Goal: Complete application form: Complete application form

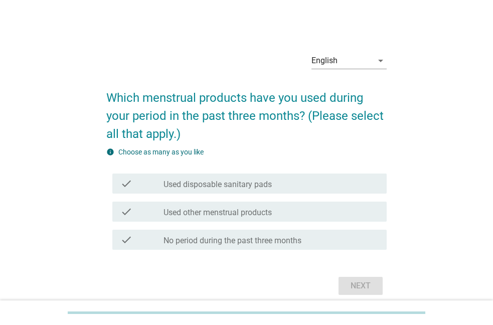
click at [175, 188] on label "Used disposable sanitary pads" at bounding box center [218, 185] width 108 height 10
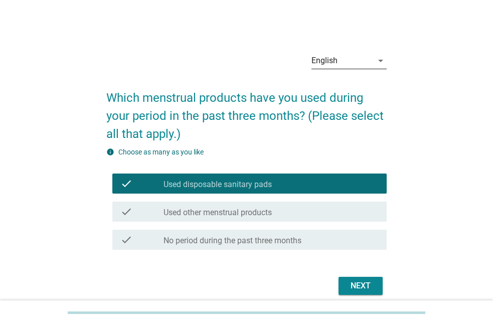
click at [358, 61] on div "English" at bounding box center [342, 61] width 61 height 16
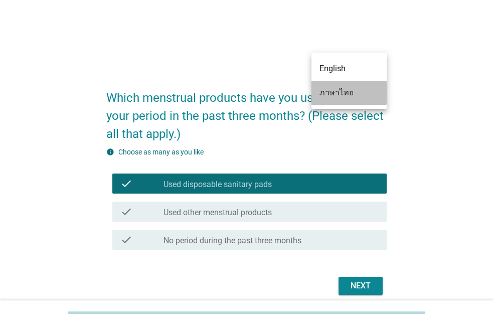
click at [331, 98] on div "ภาษาไทย" at bounding box center [349, 93] width 59 height 12
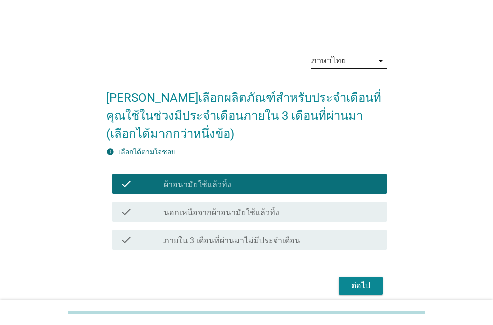
click at [182, 211] on label "นอกเหนือจากผ้าอนามัยใช้แล้วทิ้ง" at bounding box center [222, 213] width 116 height 10
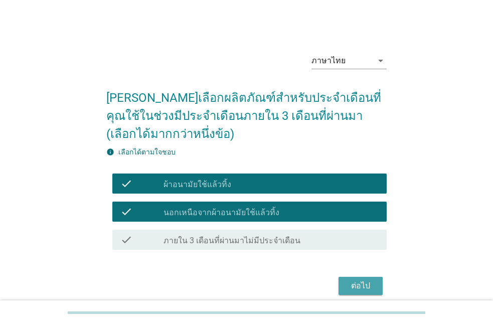
click at [346, 280] on button "ต่อไป" at bounding box center [361, 286] width 44 height 18
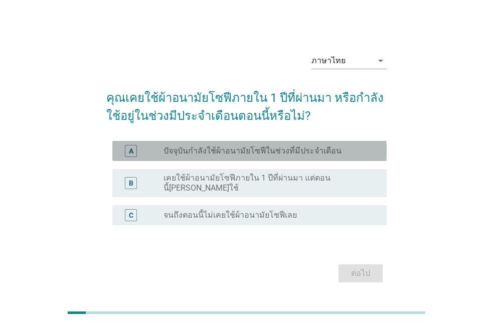
click at [182, 153] on label "ปัจจุบันกำลังใช้ผ้าอนามัยโซฟีในช่วงที่มีประจำเดือน" at bounding box center [253, 151] width 178 height 10
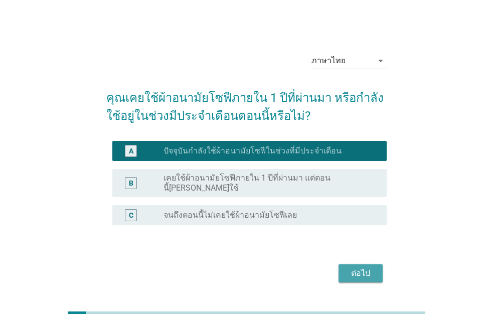
click at [365, 267] on div "ต่อไป" at bounding box center [361, 273] width 28 height 12
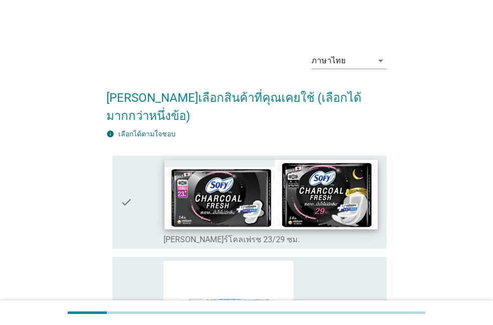
scroll to position [57, 0]
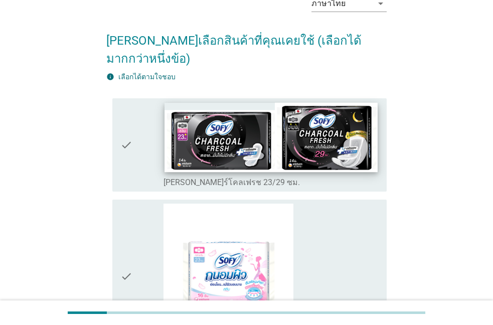
click at [189, 132] on img at bounding box center [271, 136] width 213 height 69
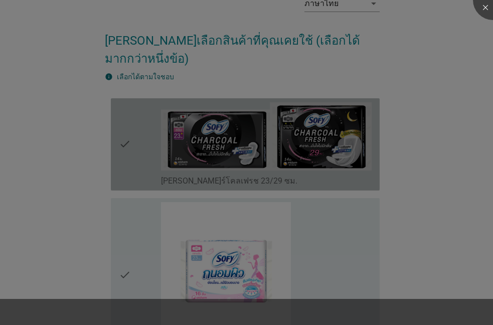
scroll to position [172, 0]
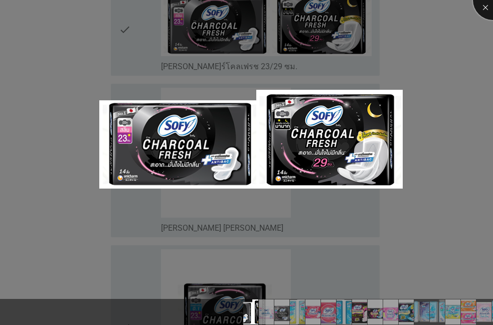
click at [489, 6] on div at bounding box center [493, 0] width 40 height 40
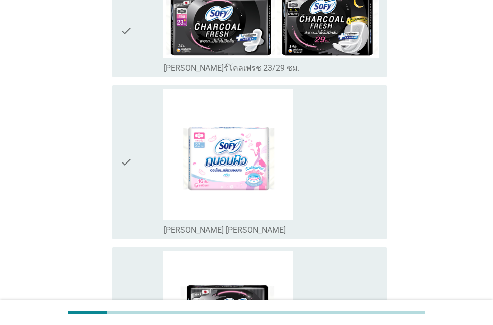
scroll to position [286, 0]
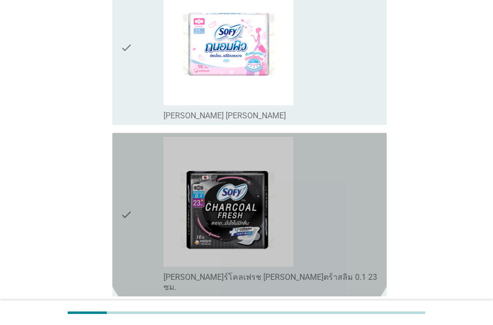
click at [129, 185] on icon "check" at bounding box center [126, 215] width 12 height 156
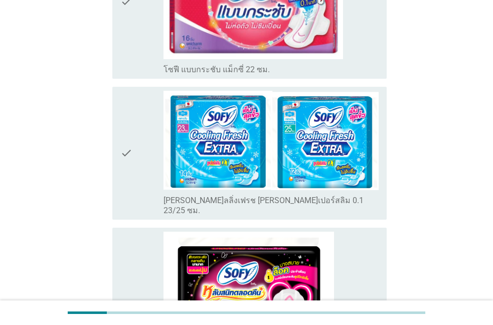
scroll to position [1087, 0]
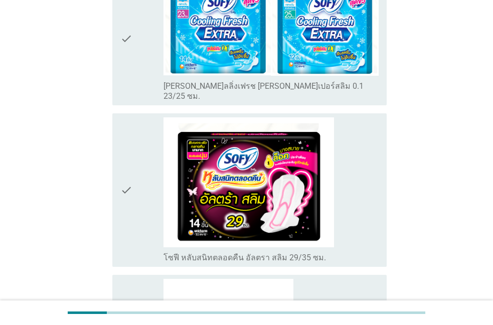
click at [129, 160] on icon "check" at bounding box center [126, 190] width 12 height 146
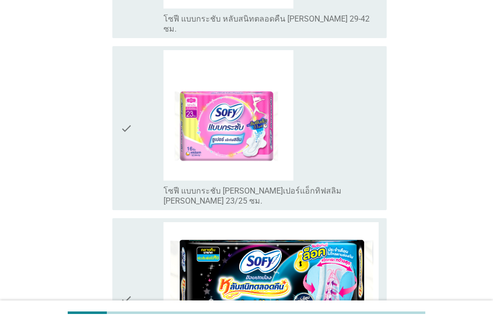
scroll to position [1602, 0]
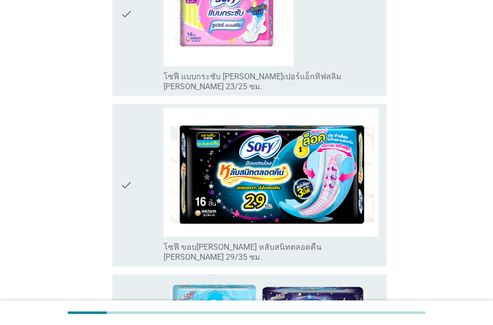
click at [129, 118] on icon "check" at bounding box center [126, 185] width 12 height 155
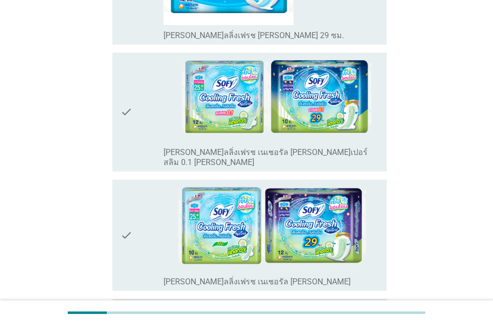
scroll to position [3260, 0]
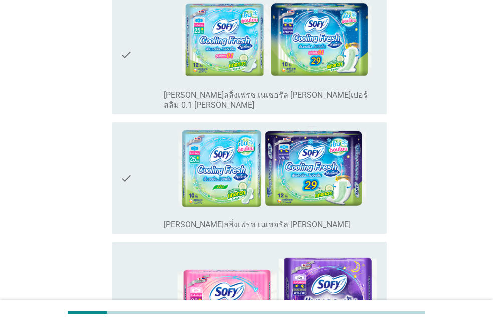
click at [132, 126] on div "check" at bounding box center [141, 177] width 43 height 103
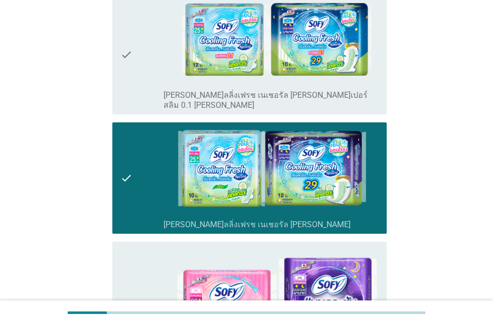
scroll to position [3321, 0]
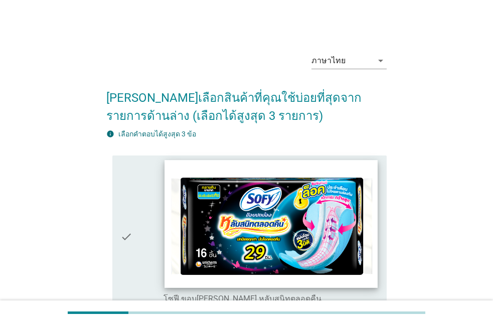
scroll to position [172, 0]
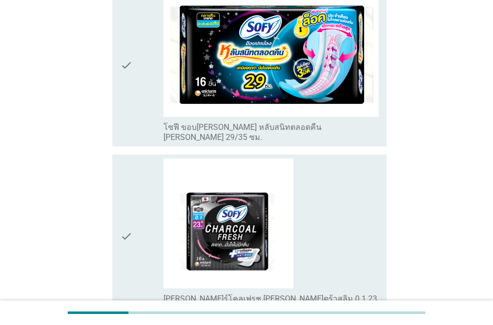
click at [137, 72] on div "check" at bounding box center [141, 65] width 43 height 155
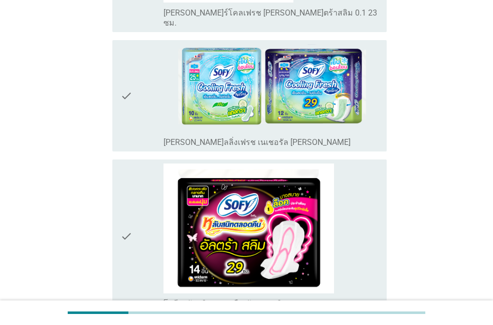
click at [129, 189] on icon "check" at bounding box center [126, 237] width 12 height 146
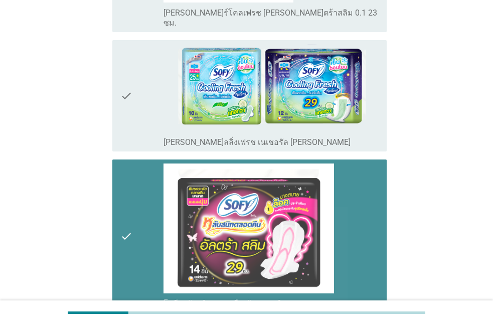
scroll to position [556, 0]
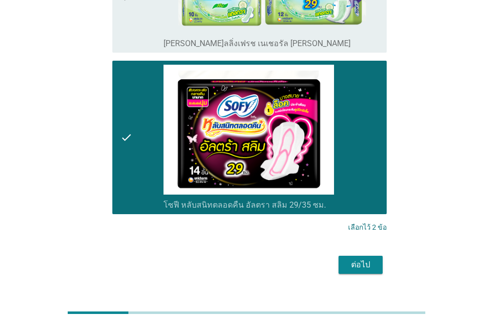
click at [364, 259] on div "ต่อไป" at bounding box center [361, 265] width 28 height 12
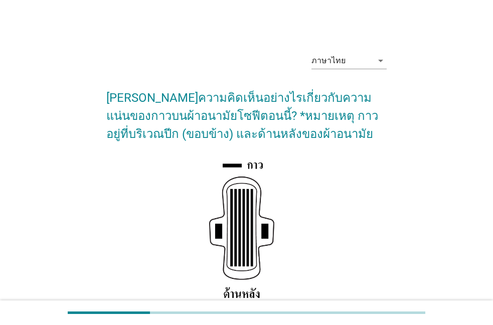
scroll to position [172, 0]
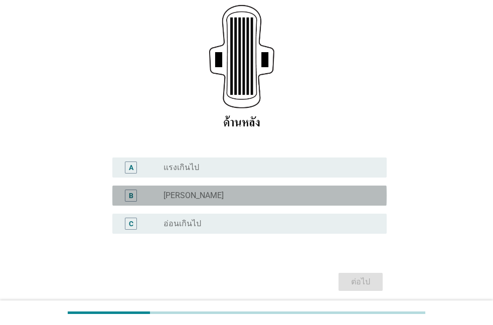
click at [172, 192] on label "ปกติ" at bounding box center [194, 196] width 60 height 10
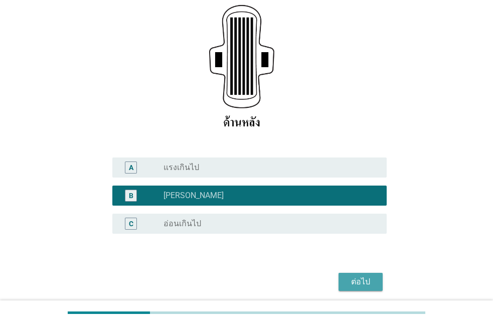
click at [359, 279] on div "ต่อไป" at bounding box center [361, 282] width 28 height 12
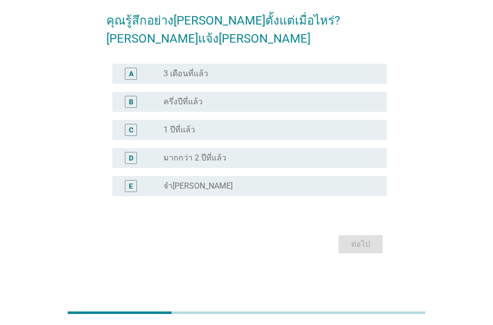
scroll to position [0, 0]
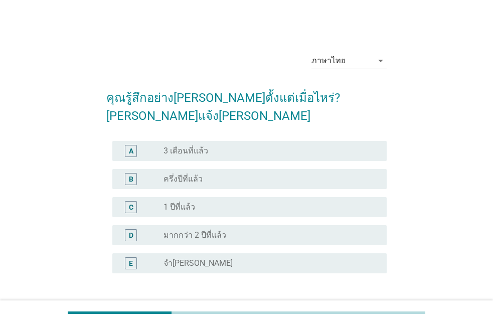
click at [185, 174] on label "ครึ่งปีที่แล้ว" at bounding box center [183, 179] width 39 height 10
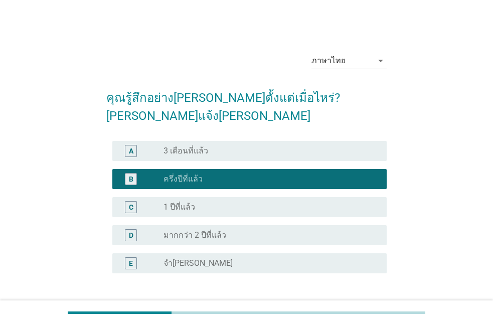
scroll to position [57, 0]
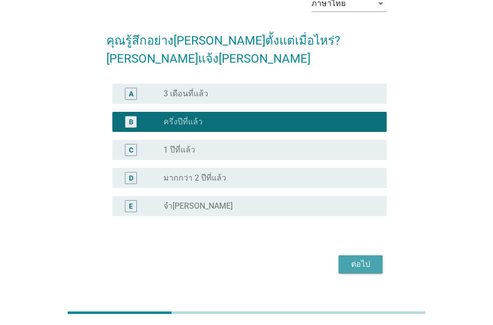
click at [349, 258] on div "ต่อไป" at bounding box center [361, 264] width 28 height 12
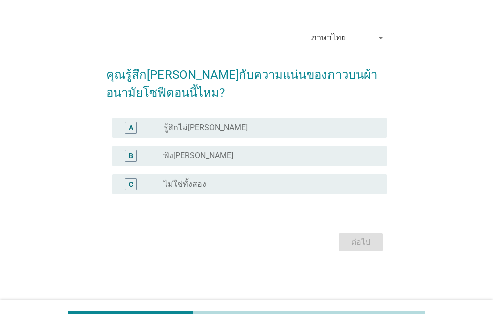
scroll to position [0, 0]
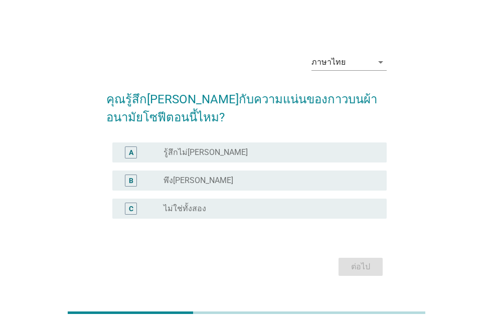
click at [190, 156] on label "รู้สึกไม่พอใจ" at bounding box center [206, 153] width 84 height 10
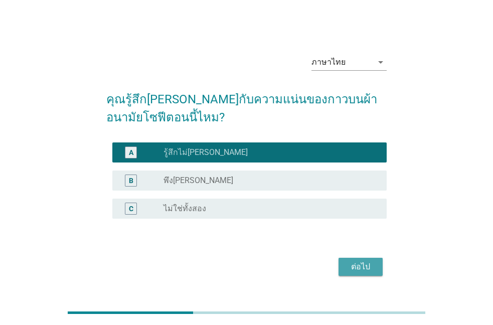
click at [362, 268] on div "ต่อไป" at bounding box center [361, 267] width 28 height 12
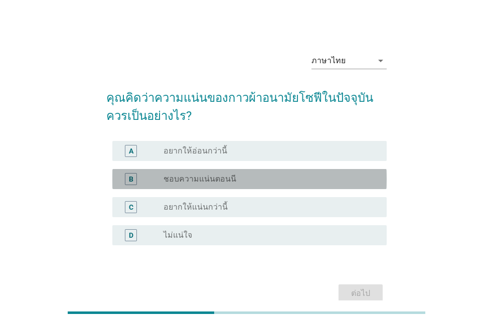
click at [212, 182] on label "ชอบความแน่นตอนนี" at bounding box center [200, 179] width 73 height 10
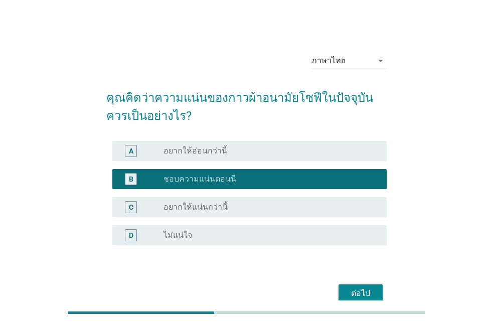
click at [363, 291] on div "ต่อไป" at bounding box center [361, 293] width 28 height 12
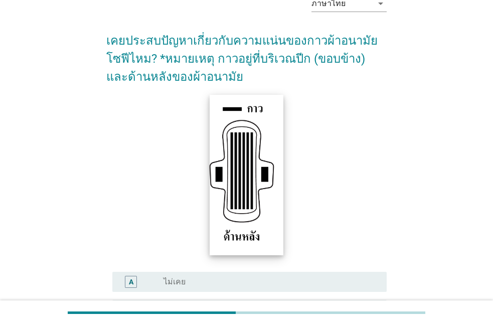
scroll to position [114, 0]
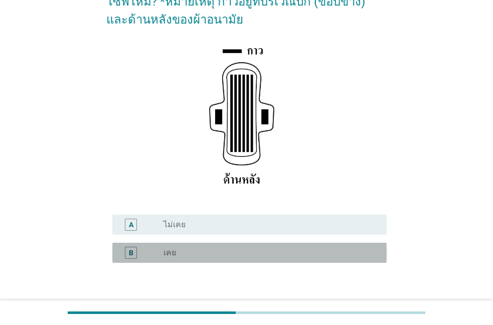
click at [178, 251] on div "radio_button_unchecked เคย" at bounding box center [267, 253] width 207 height 10
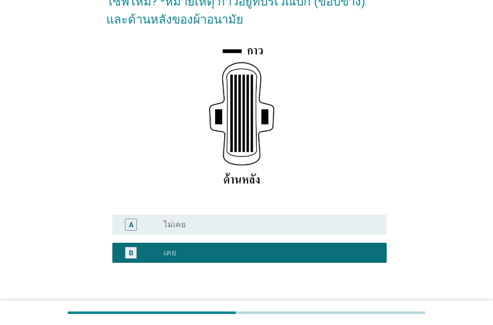
scroll to position [182, 0]
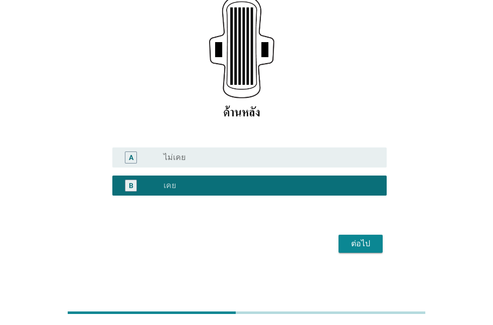
click at [369, 245] on div "ต่อไป" at bounding box center [361, 244] width 28 height 12
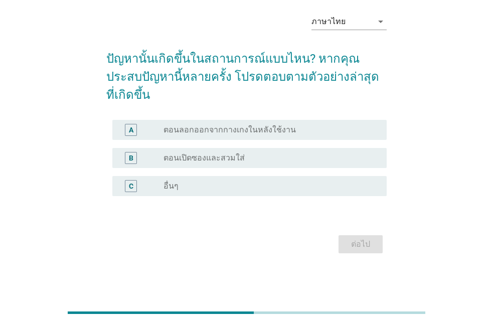
scroll to position [0, 0]
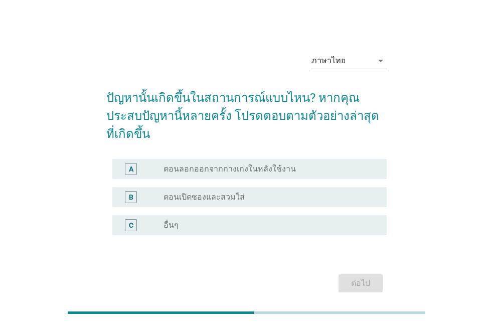
click at [225, 164] on label "ตอนลอกออกจากกางเกงในหลังใช้งาน" at bounding box center [230, 169] width 132 height 10
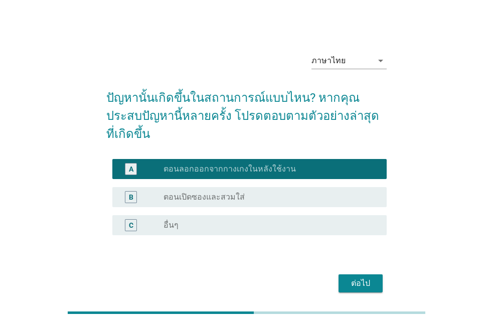
click at [368, 277] on div "ต่อไป" at bounding box center [361, 283] width 28 height 12
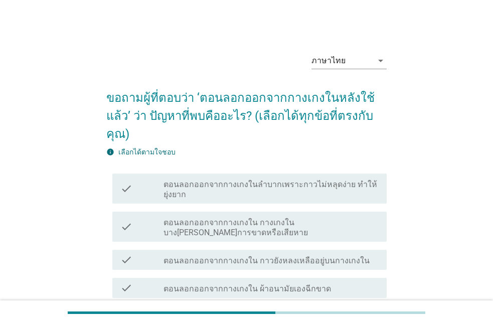
click at [182, 180] on label "ตอนลอกออกจากกางเกงในลำบากเพราะกาวไม่หลุดง่าย ทำให้ยุ่งยาก" at bounding box center [271, 190] width 215 height 20
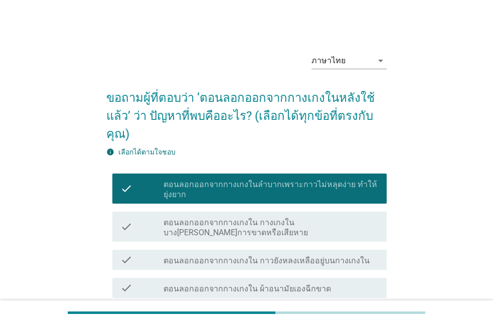
click at [175, 256] on label "ตอนลอกออกจากกางเกงใน กาวยังหลงเหลืออยู่บนกางเกงใน" at bounding box center [267, 261] width 206 height 10
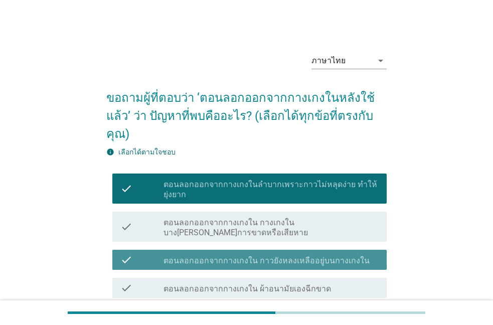
scroll to position [100, 0]
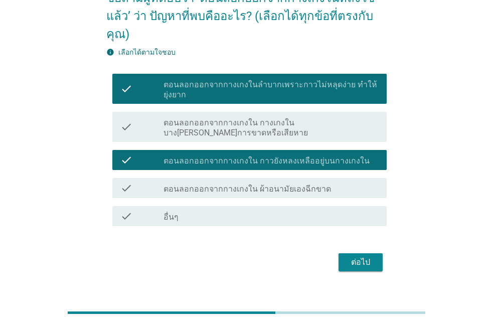
click at [354, 256] on div "ต่อไป" at bounding box center [361, 262] width 28 height 12
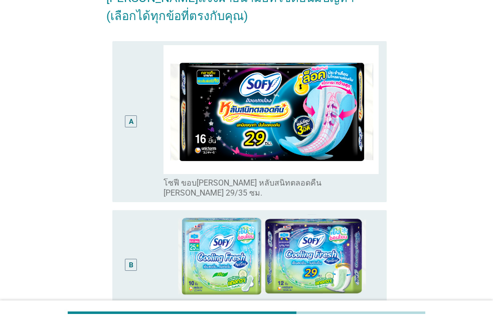
scroll to position [0, 0]
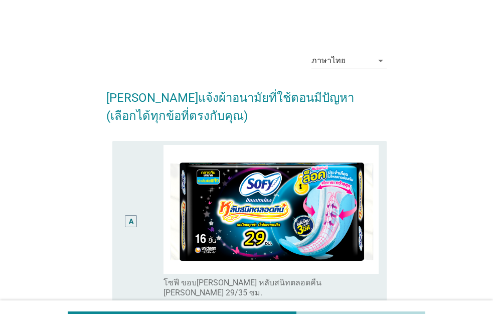
click at [138, 207] on div "A" at bounding box center [131, 221] width 22 height 153
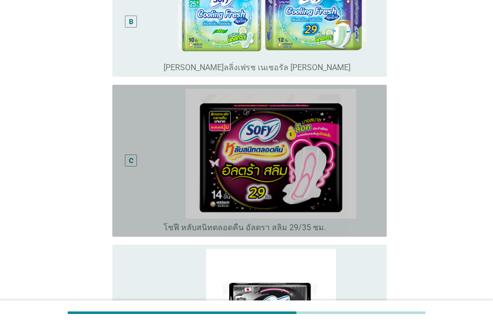
click at [164, 175] on div "radio_button_unchecked โซฟี หลับสนิทตลอดคืน อัลตรา สลิม 29/35 ซม." at bounding box center [271, 161] width 215 height 144
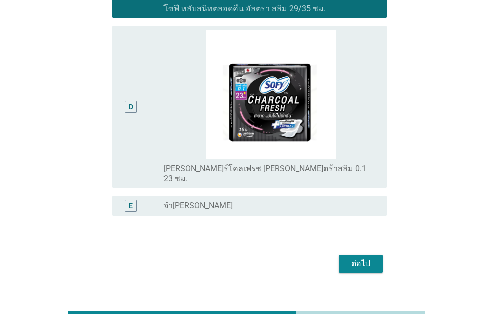
click at [368, 258] on div "ต่อไป" at bounding box center [361, 264] width 28 height 12
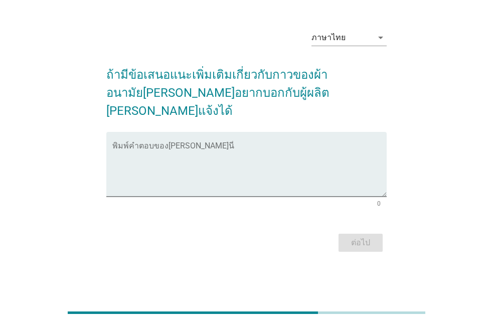
scroll to position [0, 0]
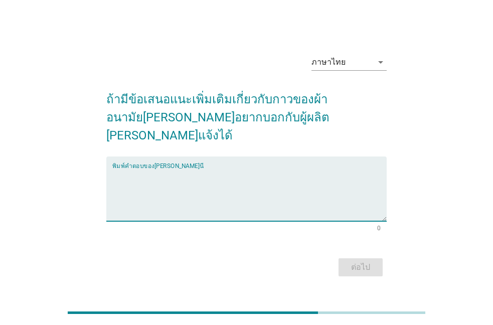
click at [216, 170] on textarea "พิมพ์คำตอบของคุณ ที่นี่" at bounding box center [249, 195] width 274 height 53
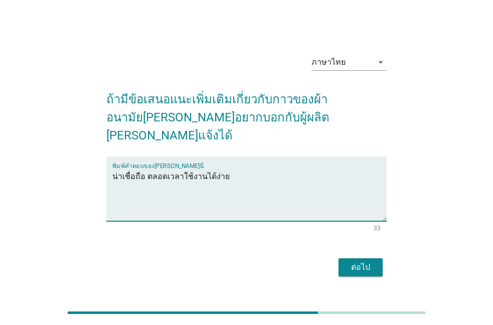
type textarea "น่าเชื่อถือ ตลอดเวลาใช้งานได้ง่าย"
click at [363, 266] on button "ต่อไป" at bounding box center [361, 267] width 44 height 18
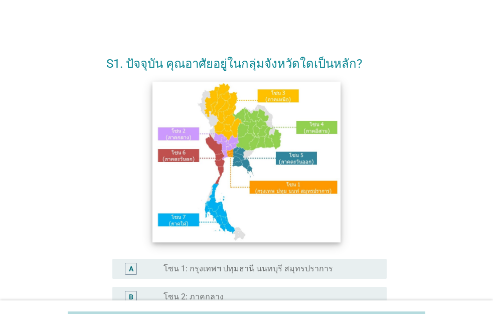
scroll to position [172, 0]
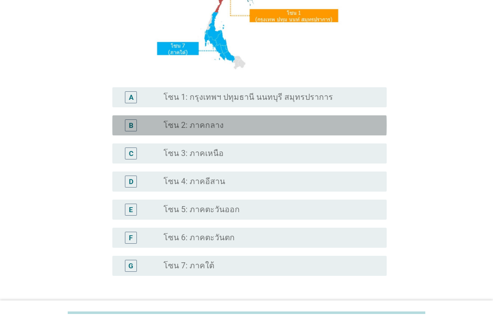
click at [183, 122] on label "โซน 2: ภาคกลาง" at bounding box center [194, 125] width 60 height 10
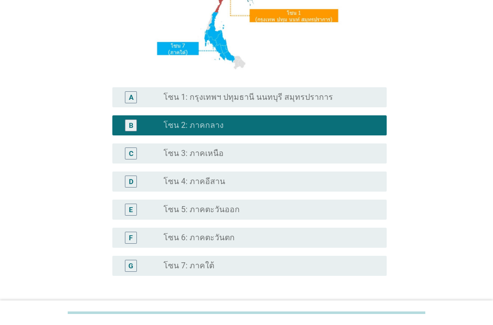
scroll to position [252, 0]
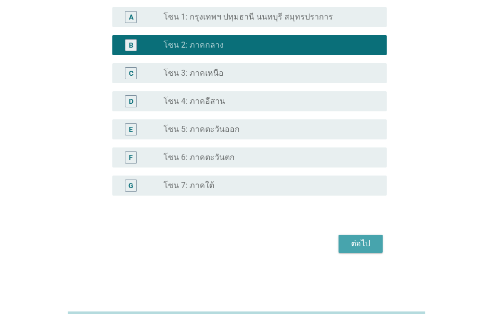
click at [358, 244] on div "ต่อไป" at bounding box center [361, 244] width 28 height 12
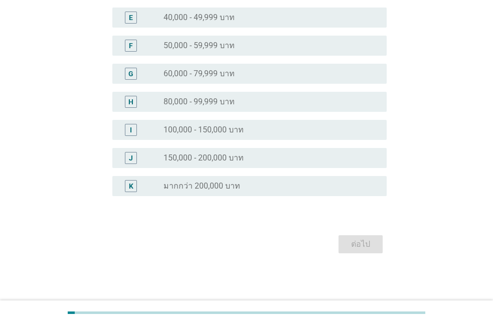
scroll to position [0, 0]
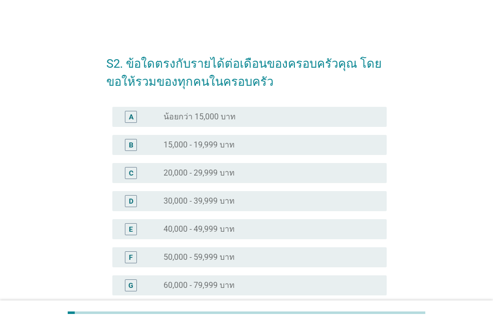
click at [173, 260] on label "50,000 - 59,999 บาท" at bounding box center [199, 257] width 71 height 10
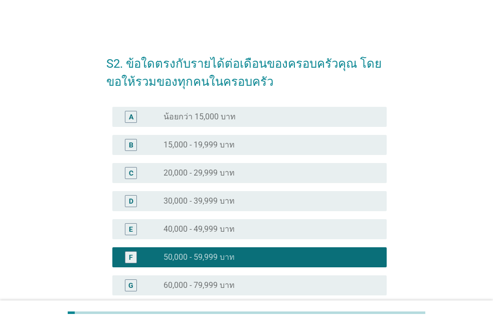
scroll to position [212, 0]
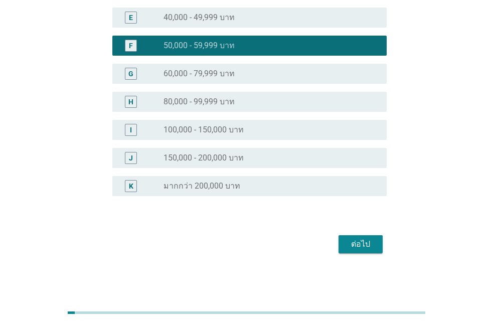
click at [370, 242] on div "ต่อไป" at bounding box center [361, 244] width 28 height 12
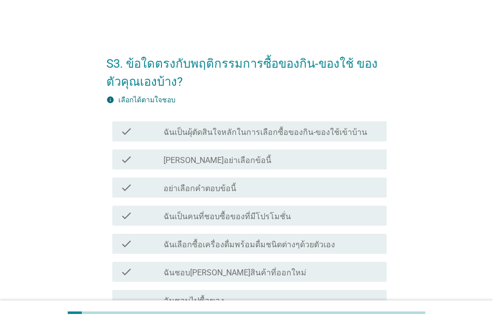
click at [200, 160] on label "[PERSON_NAME]อย่าเลือกข้อนี้" at bounding box center [218, 161] width 108 height 10
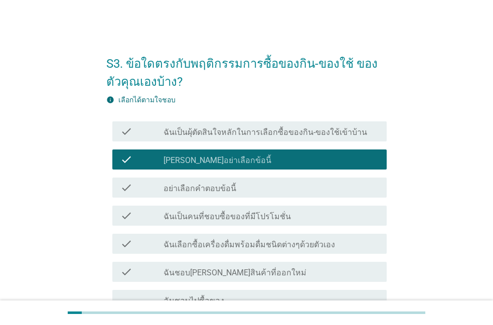
click at [185, 245] on label "ฉันเลือกซื้อเครื่องดื่มพร้อมดื่มชนิดต่างๆด้วยตัวเอง" at bounding box center [250, 245] width 172 height 10
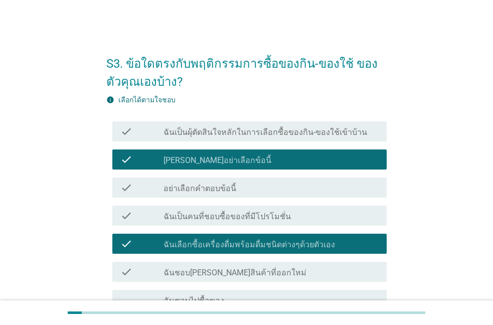
scroll to position [130, 0]
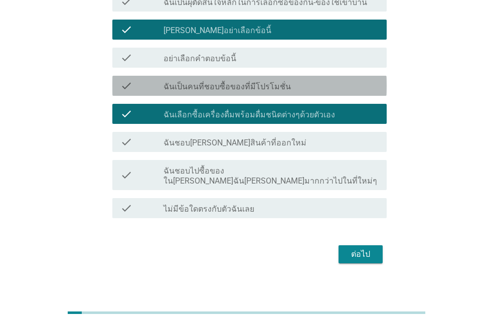
click at [212, 84] on label "ฉันเป็นคนที่ชอบซื้อของที่มีโปรโมชั่น" at bounding box center [227, 87] width 127 height 10
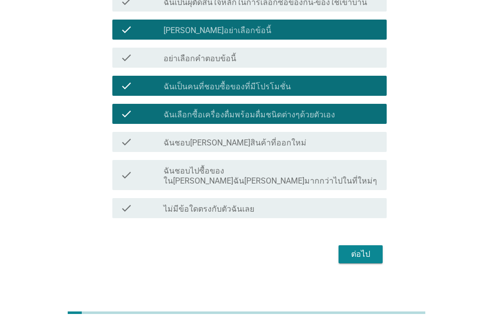
click at [354, 248] on div "ต่อไป" at bounding box center [361, 254] width 28 height 12
